Goal: Find contact information: Find contact information

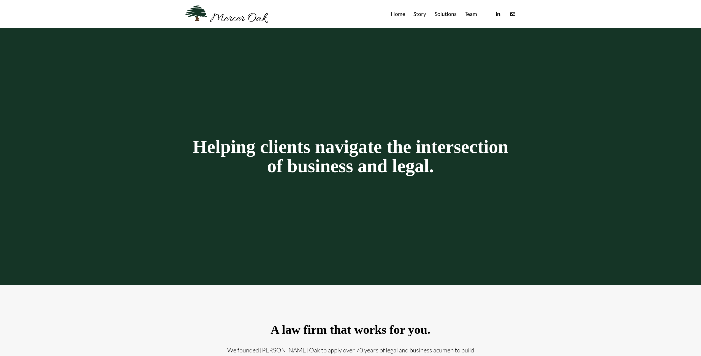
click at [467, 13] on link "Team" at bounding box center [470, 14] width 12 height 9
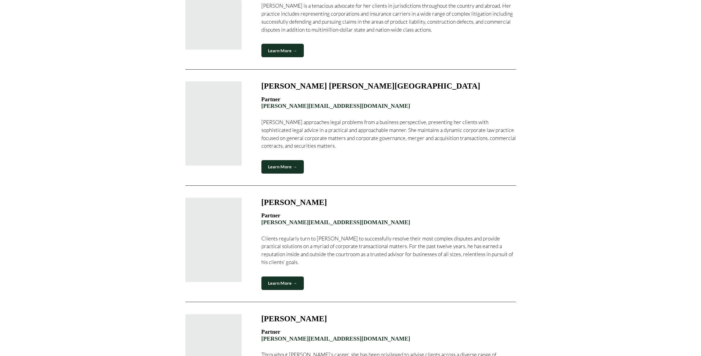
scroll to position [604, 0]
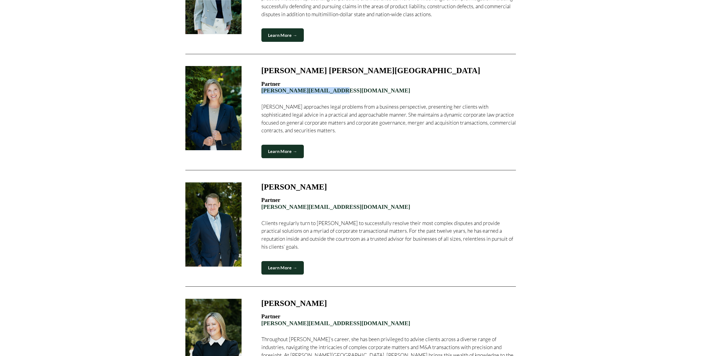
drag, startPoint x: 345, startPoint y: 80, endPoint x: 260, endPoint y: 79, distance: 85.3
click at [260, 79] on figure "[PERSON_NAME] [PERSON_NAME][GEOGRAPHIC_DATA] Partner [PERSON_NAME][EMAIL_ADDRES…" at bounding box center [350, 112] width 330 height 92
copy link "[PERSON_NAME][EMAIL_ADDRESS][DOMAIN_NAME]"
click at [533, 67] on div "T.J. Dammrich Founding Partner tj@merceroaklaw.com T.J. has advised businesses …" at bounding box center [350, 56] width 372 height 787
